Goal: Information Seeking & Learning: Learn about a topic

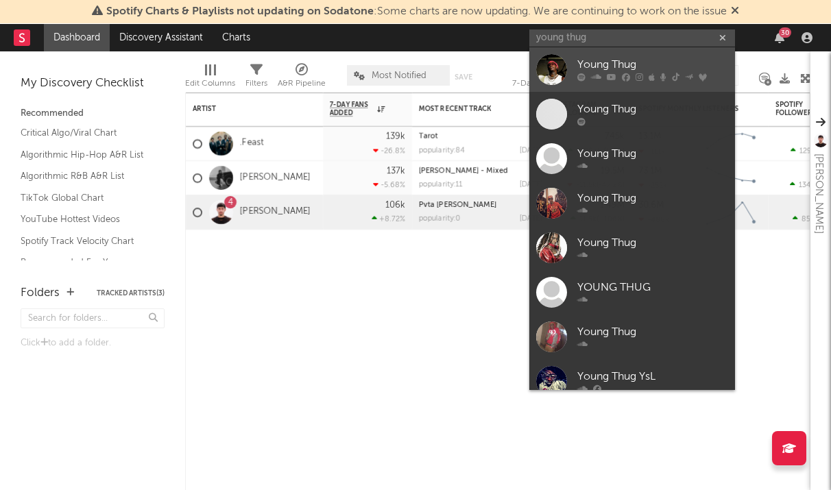
type input "young thug"
click at [597, 64] on div "Young Thug" at bounding box center [652, 65] width 151 height 16
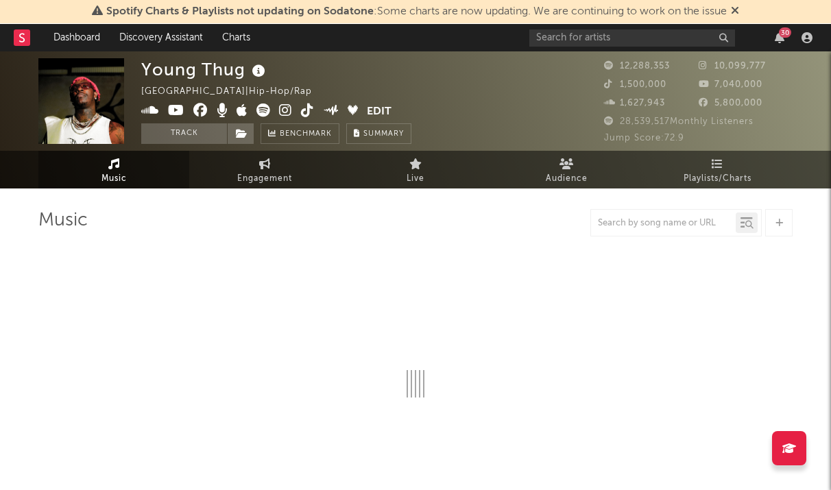
select select "6m"
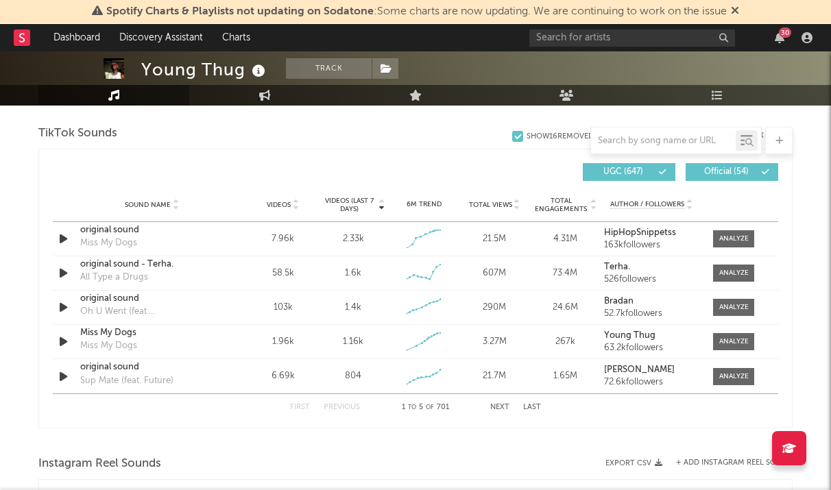
scroll to position [894, 0]
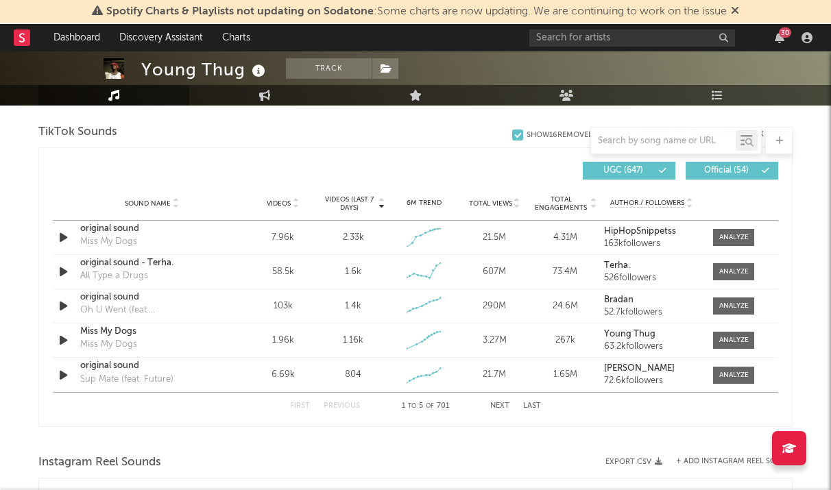
click at [494, 382] on div "21.7M" at bounding box center [495, 375] width 64 height 14
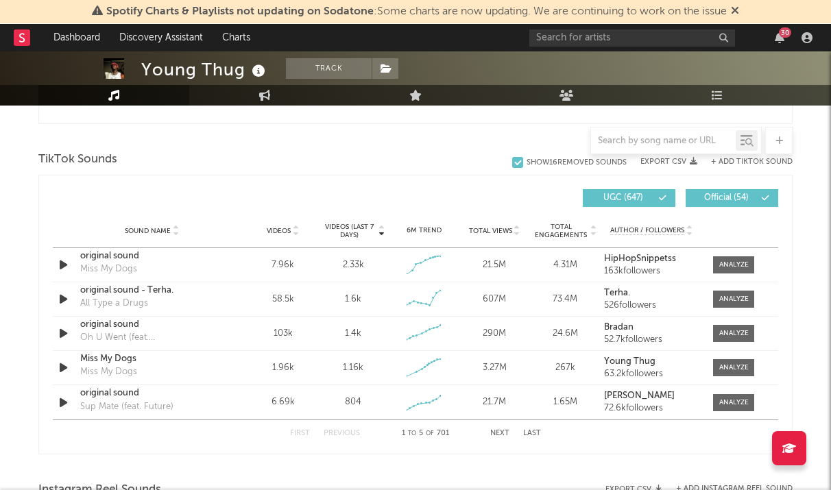
click at [490, 431] on button "Next" at bounding box center [499, 434] width 19 height 8
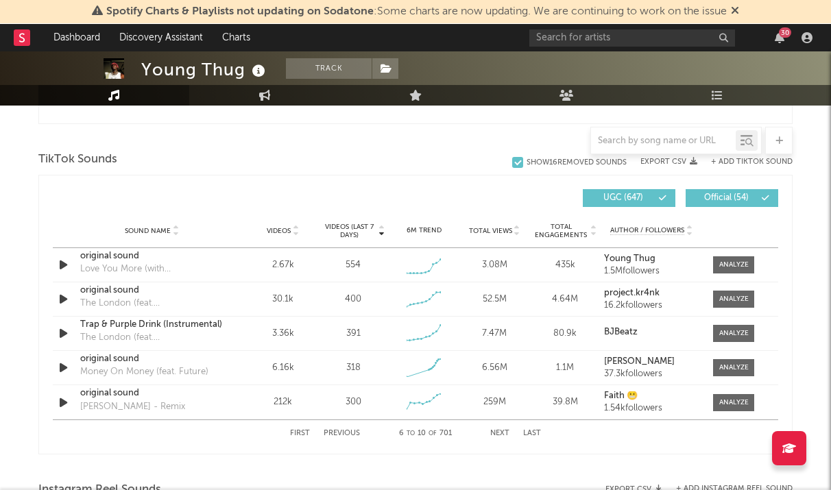
click at [490, 432] on button "Next" at bounding box center [499, 434] width 19 height 8
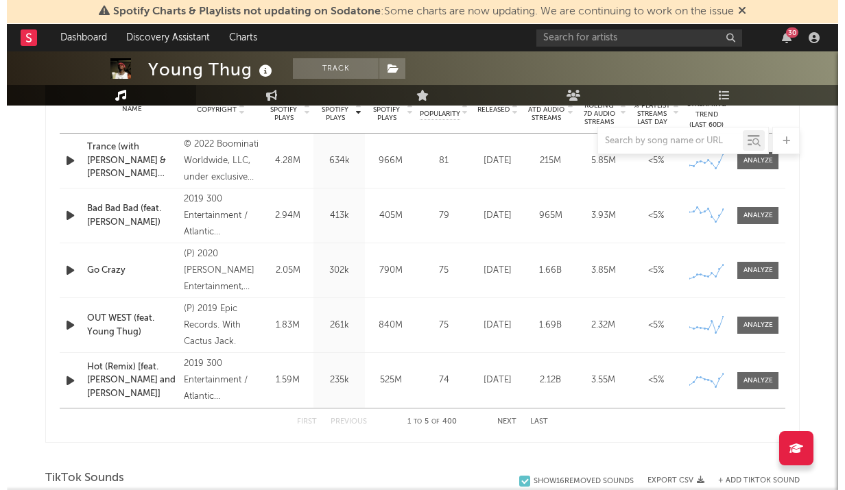
scroll to position [573, 0]
